Goal: Task Accomplishment & Management: Manage account settings

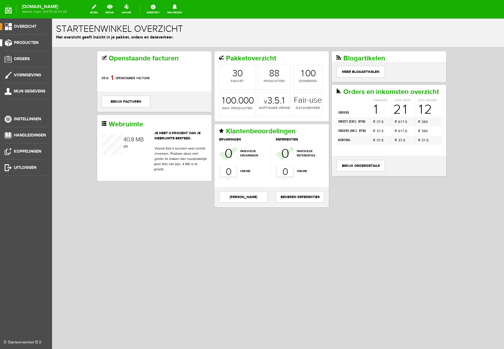
click at [32, 43] on span "Producten" at bounding box center [26, 42] width 25 height 5
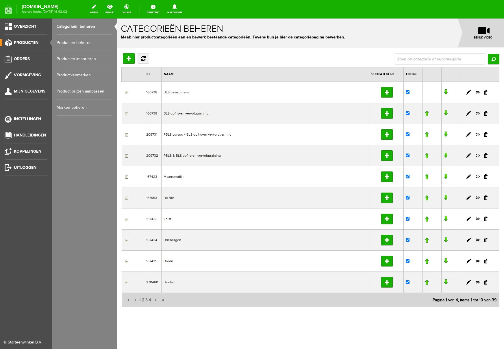
click at [70, 42] on link "Producten beheren" at bounding box center [85, 43] width 56 height 16
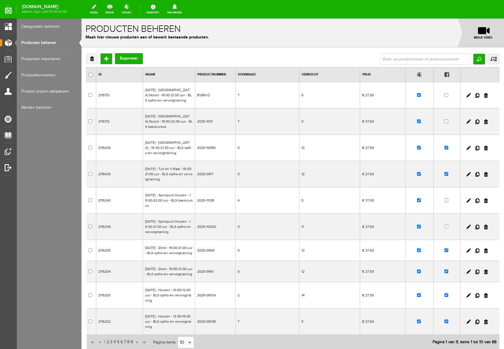
scroll to position [70, 0]
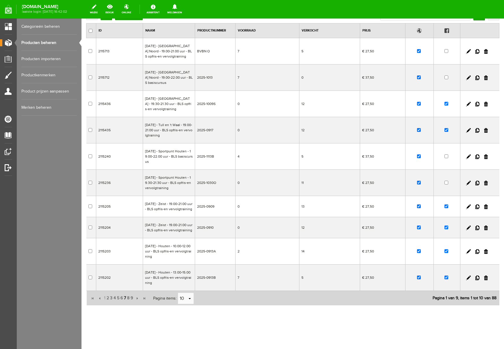
click at [126, 298] on span "7" at bounding box center [124, 298] width 3 height 12
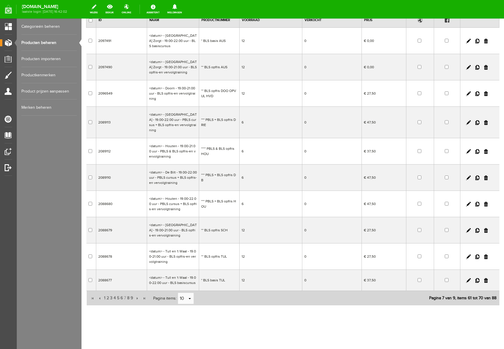
scroll to position [44, 0]
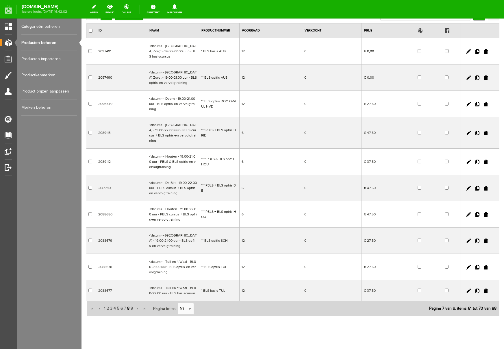
click at [128, 303] on span "8" at bounding box center [128, 309] width 3 height 12
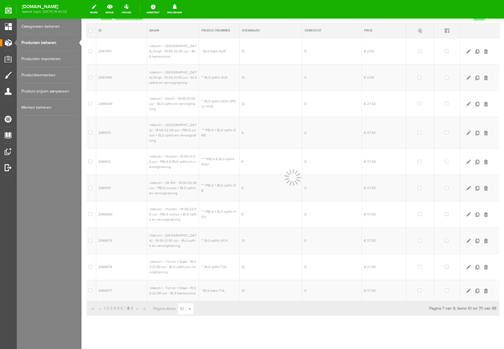
scroll to position [34, 0]
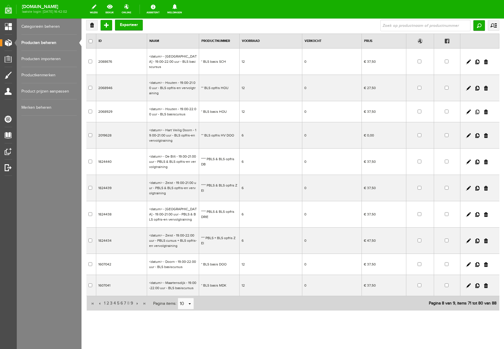
click at [479, 110] on link at bounding box center [478, 112] width 4 height 5
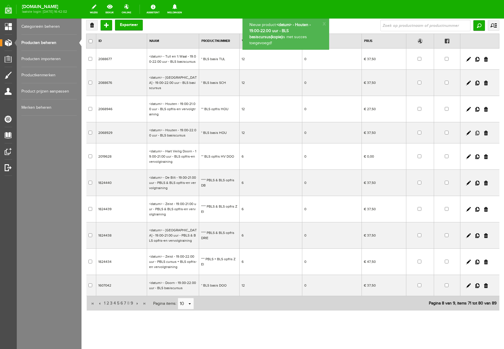
click at [478, 131] on link at bounding box center [478, 133] width 4 height 5
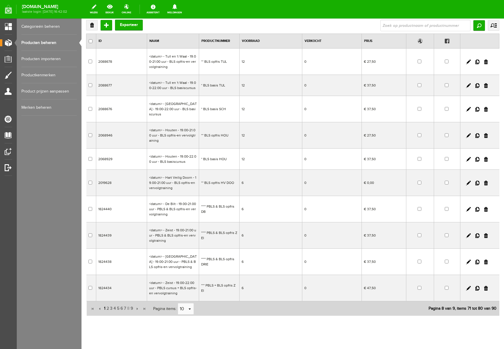
click at [105, 303] on span "1" at bounding box center [104, 309] width 3 height 12
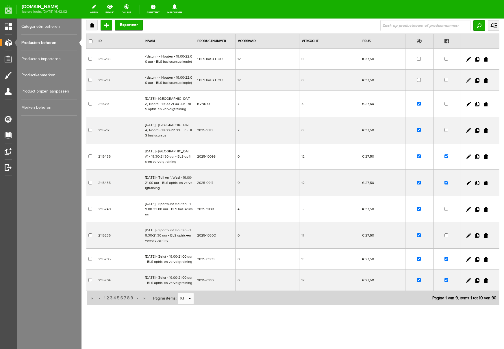
click at [467, 80] on link at bounding box center [468, 80] width 5 height 5
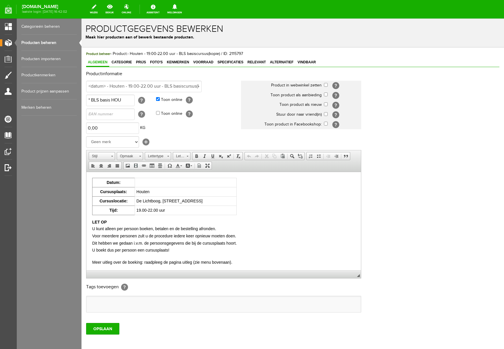
scroll to position [0, 0]
click at [160, 181] on td at bounding box center [186, 182] width 102 height 9
click at [149, 211] on td "19.00-22.00 uur" at bounding box center [186, 210] width 102 height 9
click at [160, 210] on td "10.00-22.00 uur" at bounding box center [186, 210] width 102 height 9
click at [326, 85] on input "checkbox" at bounding box center [326, 85] width 4 height 4
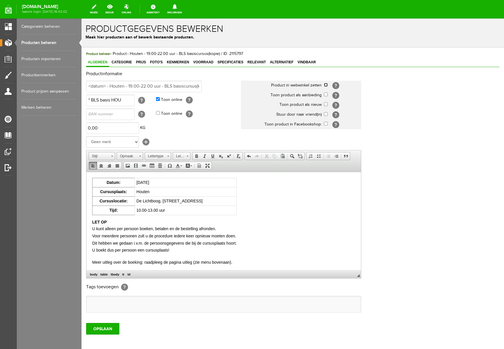
checkbox input "true"
click at [326, 124] on input "checkbox" at bounding box center [326, 124] width 4 height 4
checkbox input "true"
click at [195, 182] on td "[DATE]" at bounding box center [186, 182] width 102 height 9
drag, startPoint x: 145, startPoint y: 183, endPoint x: 195, endPoint y: 182, distance: 50.0
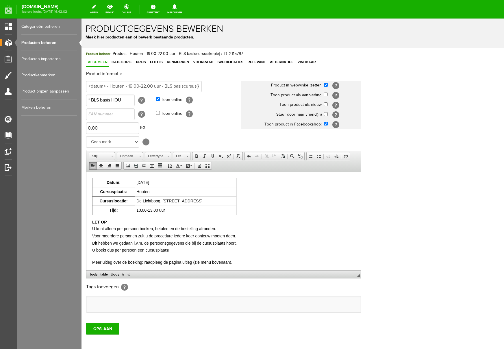
click at [195, 182] on td "[DATE]" at bounding box center [186, 182] width 102 height 9
copy td "[DATE]"
drag, startPoint x: 105, startPoint y: 86, endPoint x: 143, endPoint y: 104, distance: 42.0
click at [82, 85] on html "x Productgegevens bewerken Maak hier producten aan of bewerk bestaande producte…" at bounding box center [293, 184] width 423 height 330
paste input "[DATE]"
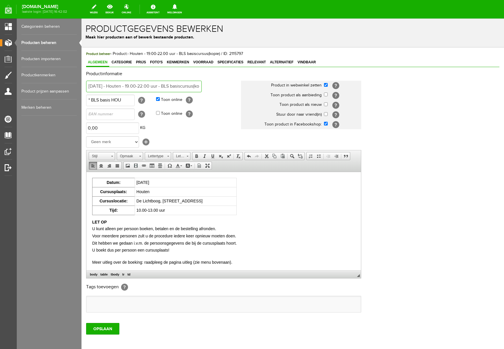
type input "[DATE] - Houten - 19.00-22.00 uur - BLS basiscursus(kopie)"
drag, startPoint x: 132, startPoint y: 98, endPoint x: 60, endPoint y: 93, distance: 72.7
click at [82, 93] on html "x Productgegevens bewerken Maak hier producten aan of bewerk bestaande producte…" at bounding box center [293, 184] width 423 height 330
type input "2025-1115"
click at [173, 86] on input "[DATE] - Houten - 19.00-22.00 uur - BLS basiscursus(kopie)" at bounding box center [144, 87] width 116 height 12
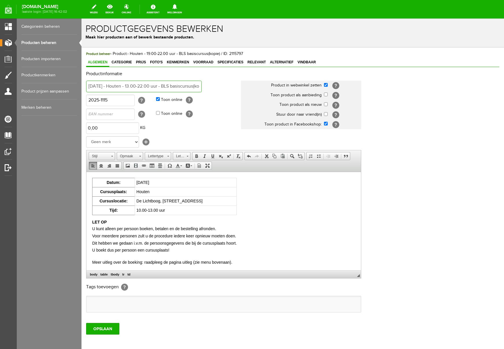
click at [186, 86] on input "[DATE] - Houten - 13.00-22.00 uur - BLS basiscursus(kopie)" at bounding box center [144, 87] width 116 height 12
click at [170, 86] on input "[DATE] - Houten - 13.00-13.00 uur - BLS basiscursus(kopie)" at bounding box center [144, 87] width 116 height 12
click at [195, 86] on input "[DATE] - Houten - 10.00-13.00 uur - BLS basiscursus(kopie)" at bounding box center [144, 87] width 116 height 12
click at [200, 87] on input "[DATE] - Houten - 10.00-13.00 uur - BLS basiscursus(kopie)" at bounding box center [144, 87] width 116 height 12
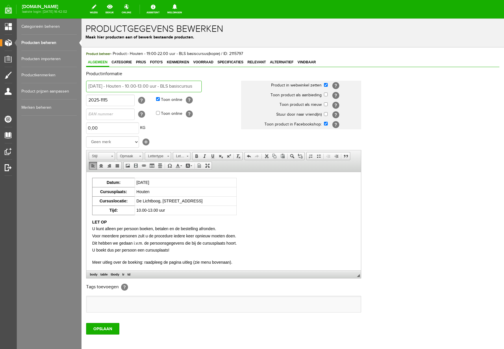
scroll to position [0, 37]
type input "[DATE] - Houten - 10.00-13.00 uur - BLS basiscursus"
click at [427, 214] on div "Productinformatie [DATE] - [GEOGRAPHIC_DATA] - 10.00-13.00 uur - BLS basiscursu…" at bounding box center [292, 192] width 413 height 242
click at [208, 62] on span "Voorraad" at bounding box center [203, 62] width 24 height 4
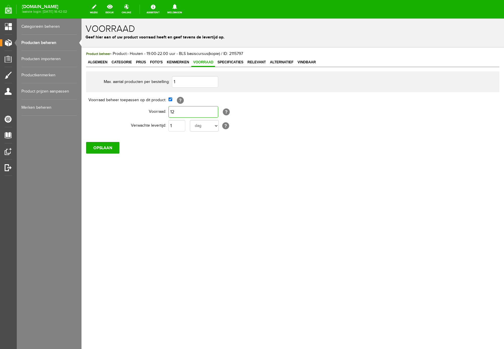
click at [190, 110] on input "12" at bounding box center [194, 112] width 50 height 12
type input "6"
click at [256, 192] on div "Product beheer - Product: - Houten - 19.00-22.00 uur - BLS basiscursus(kopie) /…" at bounding box center [293, 121] width 423 height 149
click at [104, 151] on input "OPSLAAN" at bounding box center [102, 148] width 33 height 12
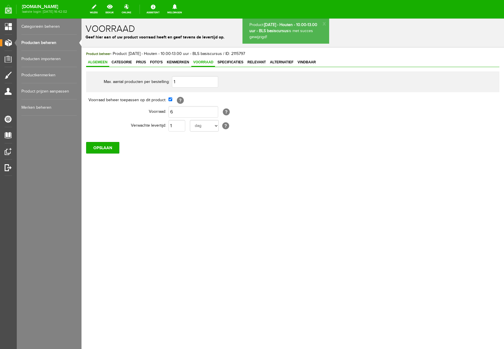
click at [98, 63] on span "Algemeen" at bounding box center [97, 62] width 23 height 4
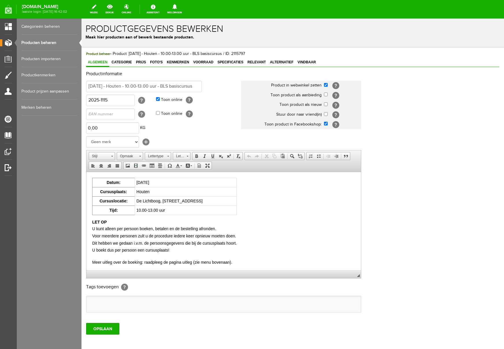
click at [47, 25] on link "Categorieën beheren" at bounding box center [49, 27] width 56 height 16
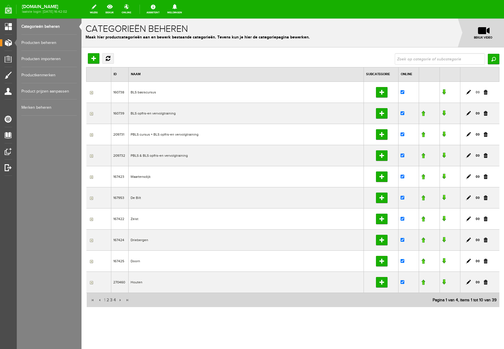
click at [478, 91] on link at bounding box center [478, 92] width 5 height 5
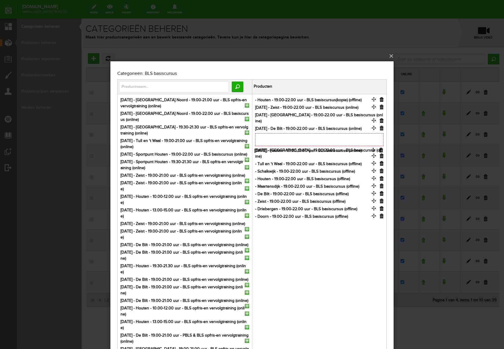
drag, startPoint x: 374, startPoint y: 111, endPoint x: 373, endPoint y: 154, distance: 43.1
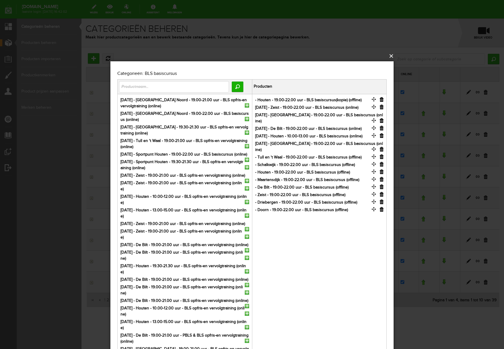
click at [392, 56] on button "×" at bounding box center [253, 56] width 283 height 13
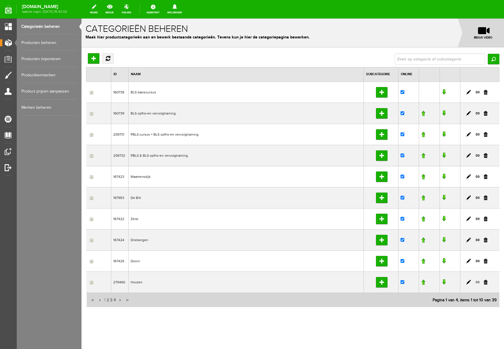
click at [477, 282] on link at bounding box center [478, 282] width 5 height 5
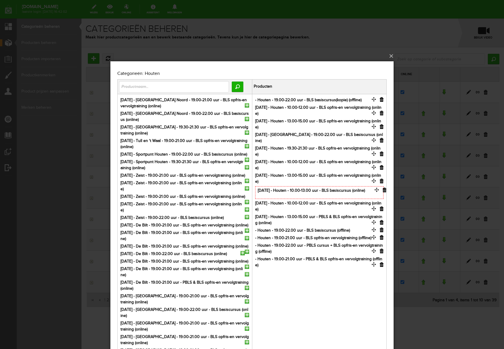
drag, startPoint x: 374, startPoint y: 112, endPoint x: 377, endPoint y: 195, distance: 83.0
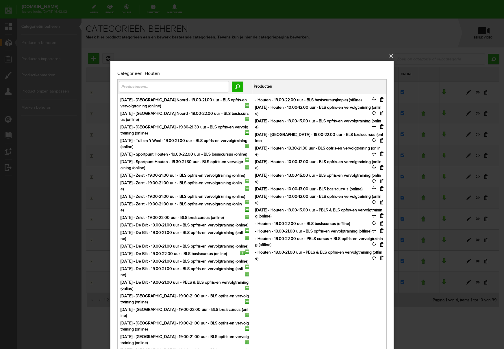
click at [390, 55] on button "×" at bounding box center [253, 56] width 283 height 13
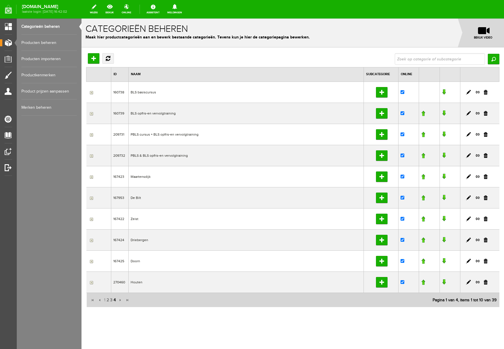
click at [115, 300] on span "4" at bounding box center [114, 300] width 3 height 12
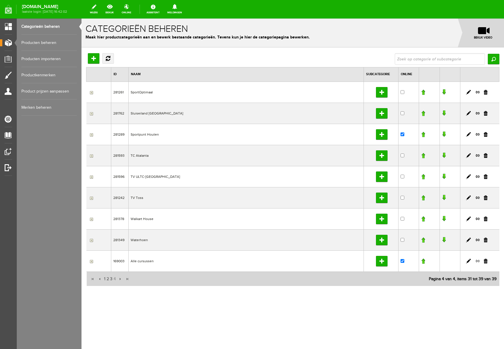
click at [478, 260] on link at bounding box center [478, 260] width 5 height 5
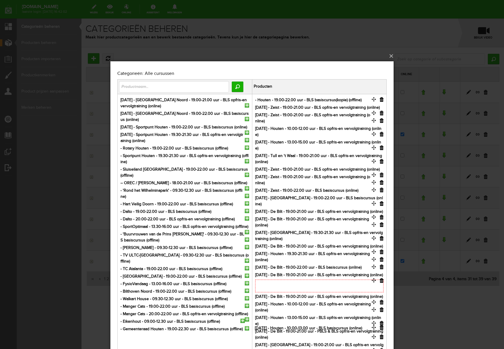
drag, startPoint x: 374, startPoint y: 111, endPoint x: 374, endPoint y: 332, distance: 220.6
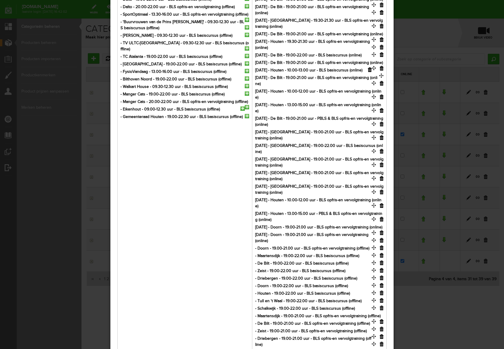
scroll to position [220, 0]
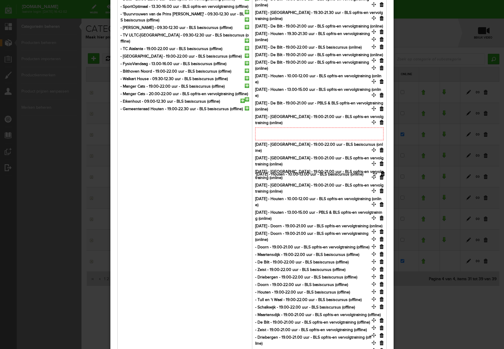
drag, startPoint x: 375, startPoint y: 109, endPoint x: 376, endPoint y: 179, distance: 69.4
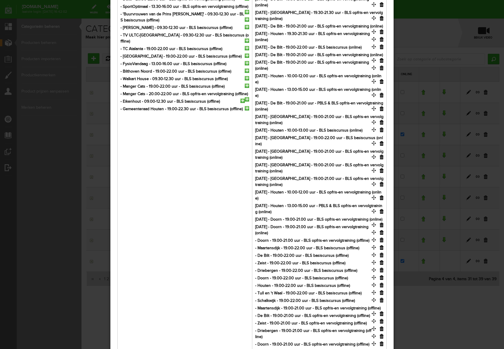
scroll to position [0, 0]
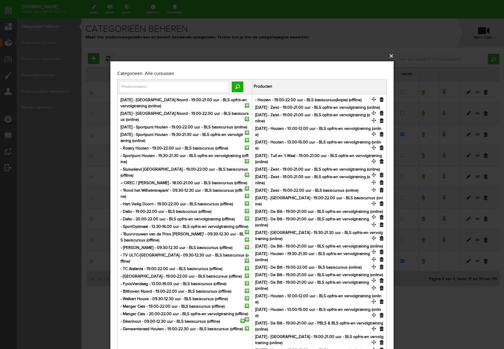
click at [392, 55] on button "×" at bounding box center [253, 56] width 283 height 13
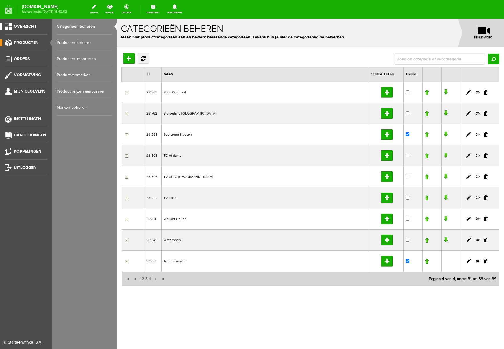
click at [21, 25] on span "Overzicht" at bounding box center [25, 26] width 23 height 5
